Goal: Information Seeking & Learning: Learn about a topic

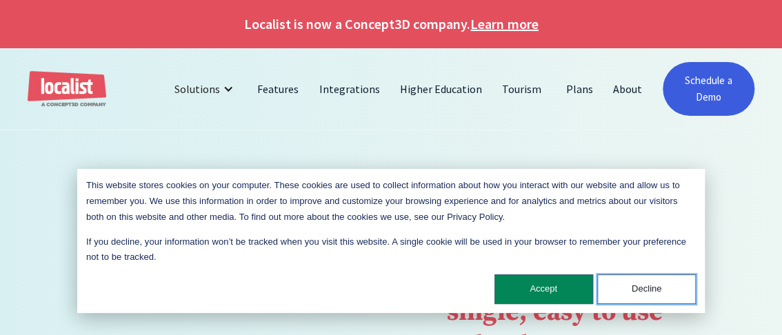
click at [650, 287] on button "Decline" at bounding box center [646, 289] width 99 height 30
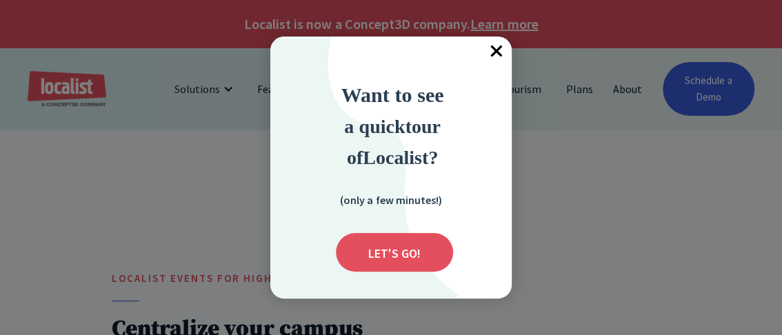
click at [498, 51] on span "×" at bounding box center [496, 52] width 30 height 30
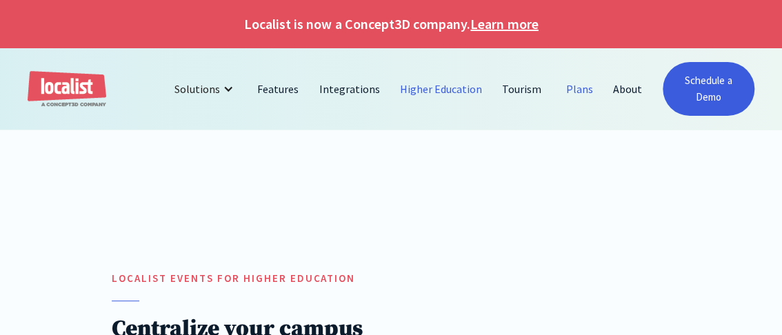
click at [568, 87] on link "Plans" at bounding box center [579, 88] width 47 height 33
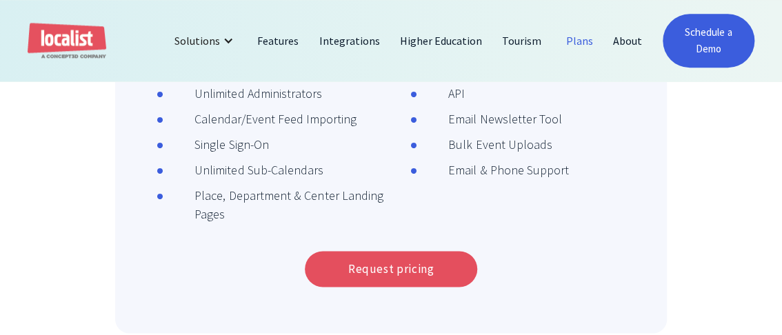
scroll to position [551, 0]
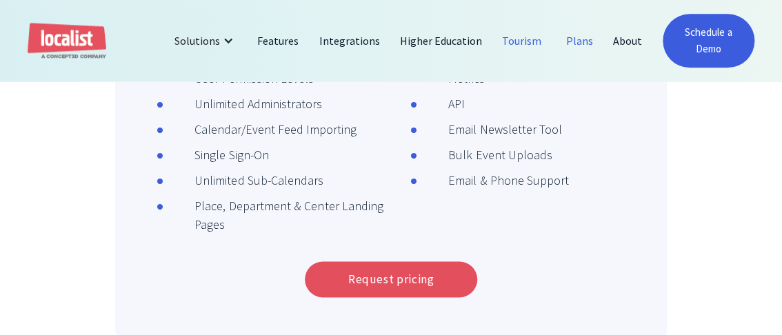
click at [499, 52] on link "Tourism" at bounding box center [521, 40] width 59 height 33
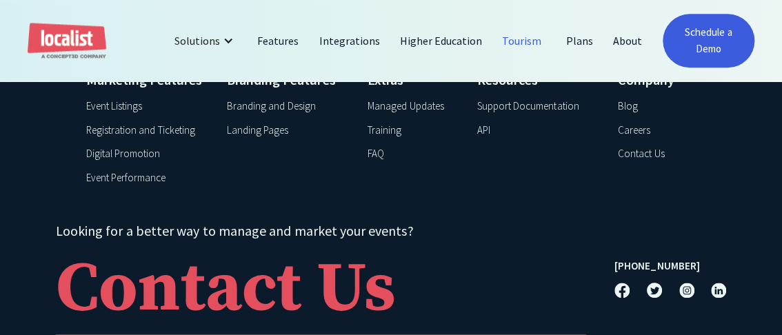
scroll to position [2597, 0]
